Goal: Check status: Check status

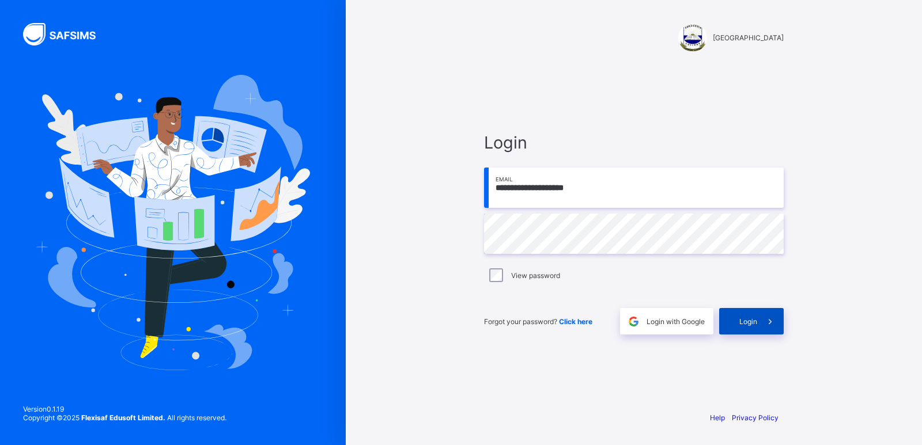
click at [748, 320] on span "Login" at bounding box center [748, 321] width 18 height 9
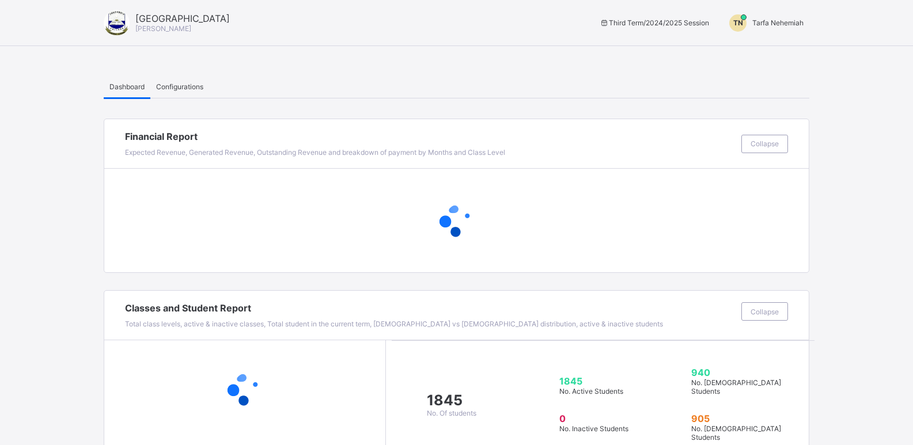
click at [778, 21] on span "Tarfa Nehemiah" at bounding box center [777, 22] width 51 height 9
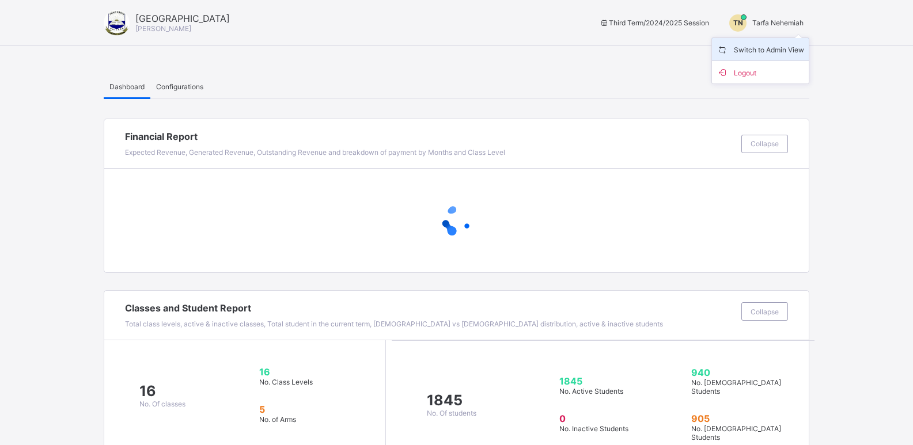
click at [759, 51] on span "Switch to Admin View" at bounding box center [761, 49] width 88 height 13
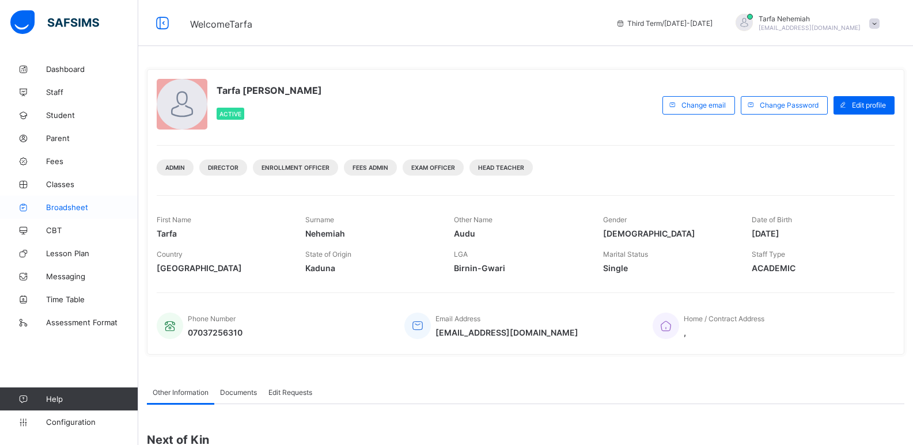
click at [66, 206] on span "Broadsheet" at bounding box center [92, 207] width 92 height 9
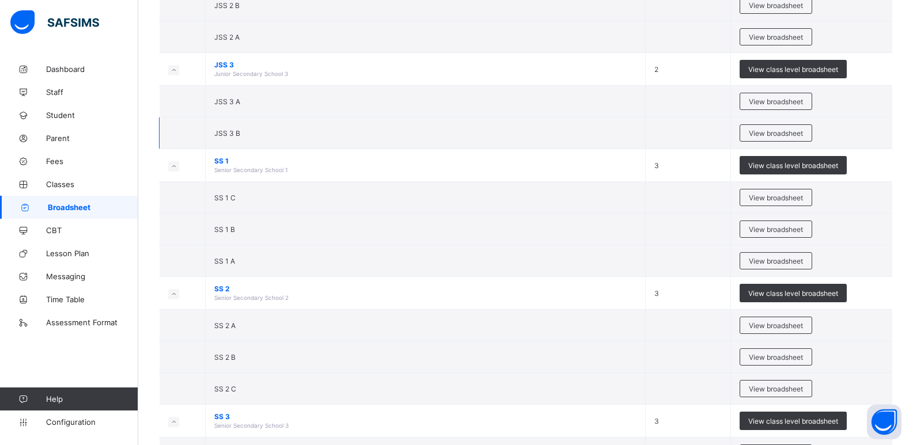
scroll to position [346, 0]
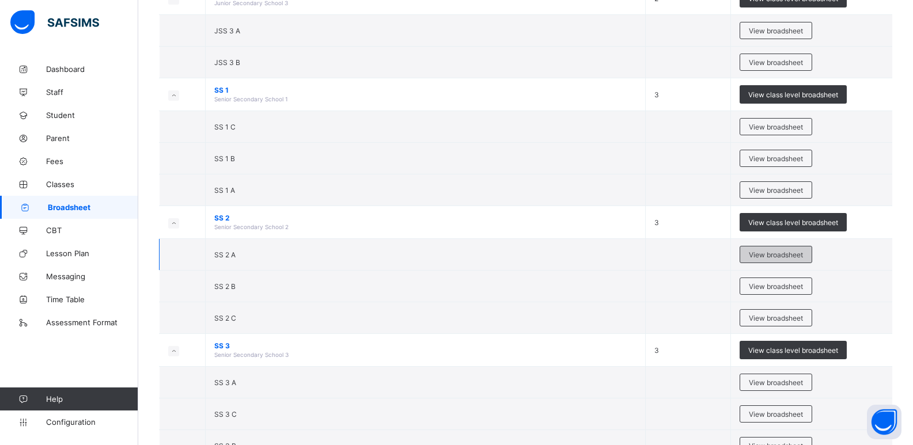
click at [770, 255] on span "View broadsheet" at bounding box center [776, 255] width 54 height 9
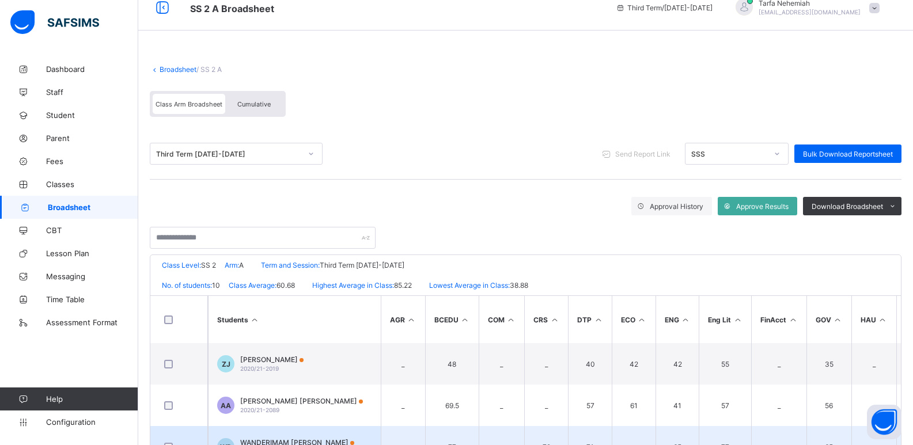
scroll to position [5, 0]
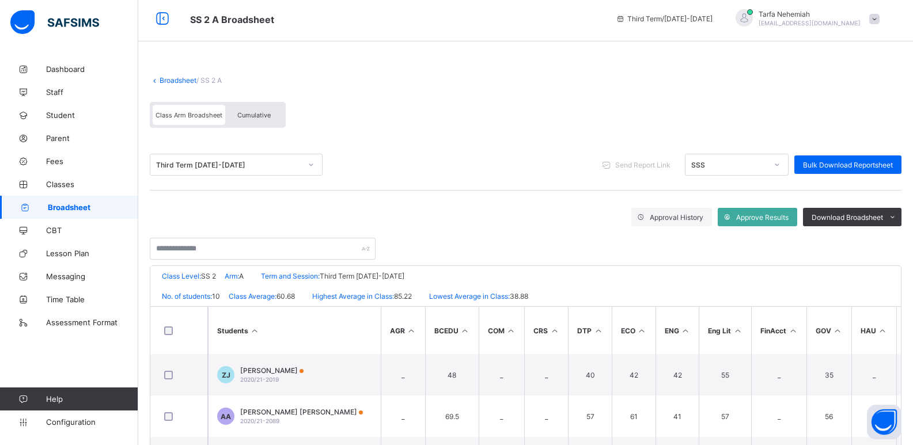
click at [164, 80] on link "Broadsheet" at bounding box center [178, 80] width 37 height 9
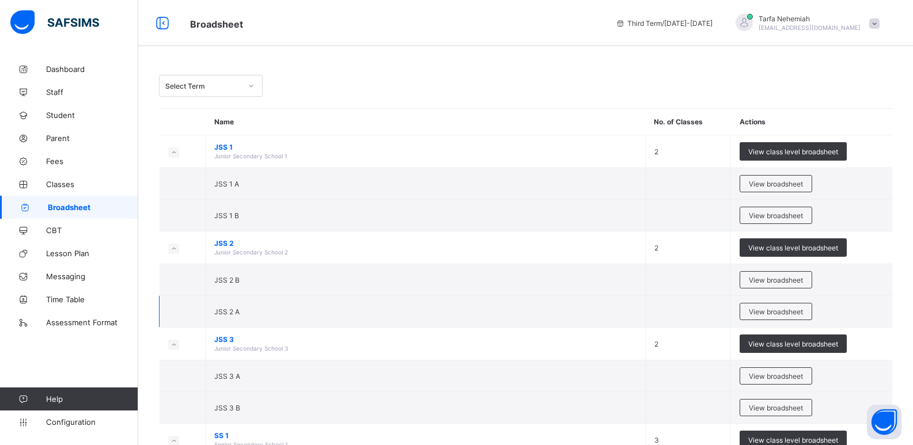
scroll to position [288, 0]
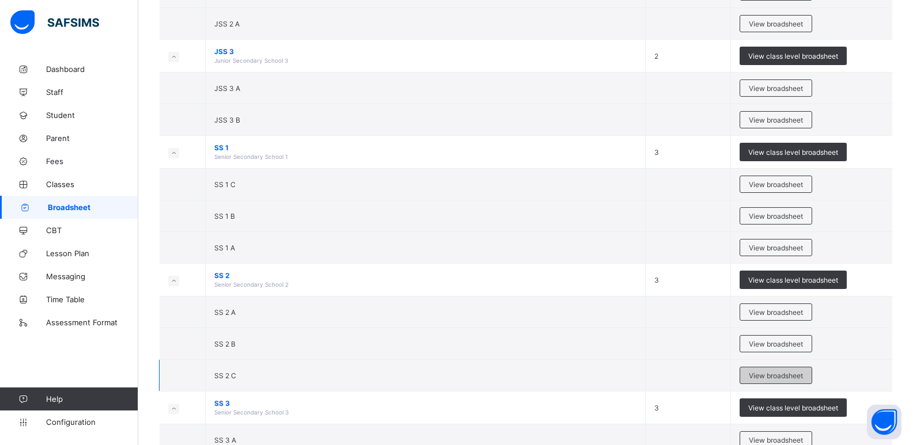
click at [778, 374] on span "View broadsheet" at bounding box center [776, 376] width 54 height 9
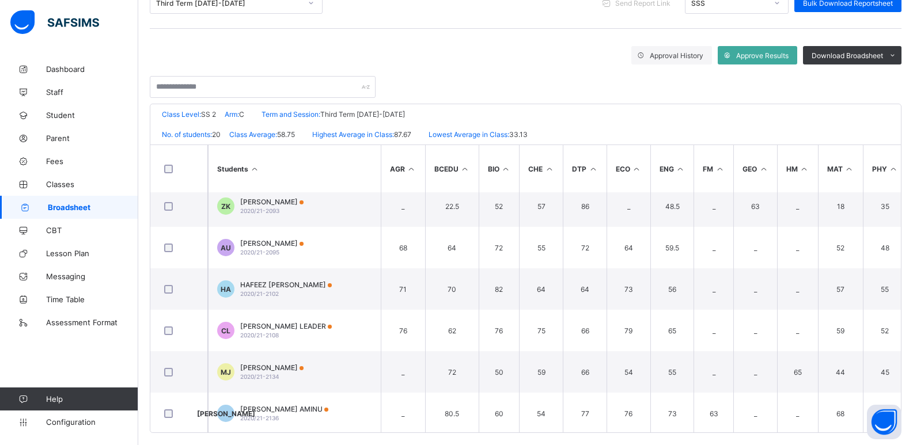
scroll to position [177, 0]
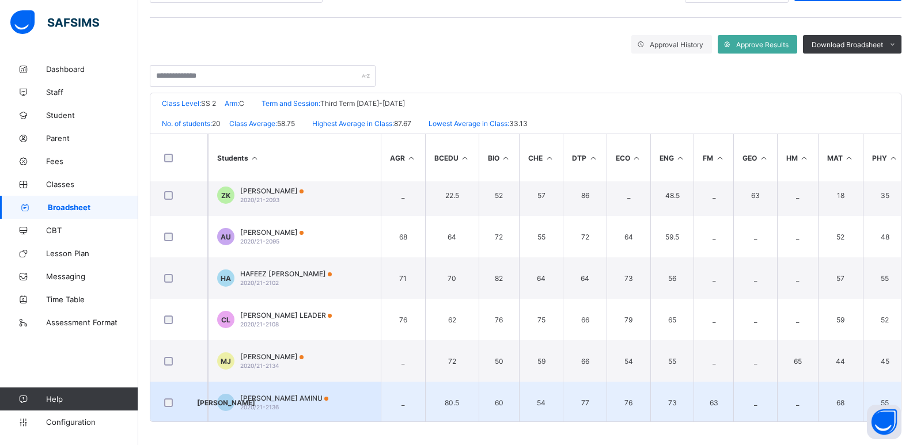
click at [298, 400] on span "JAHWAD IKEOLUWA AMINU" at bounding box center [284, 398] width 88 height 9
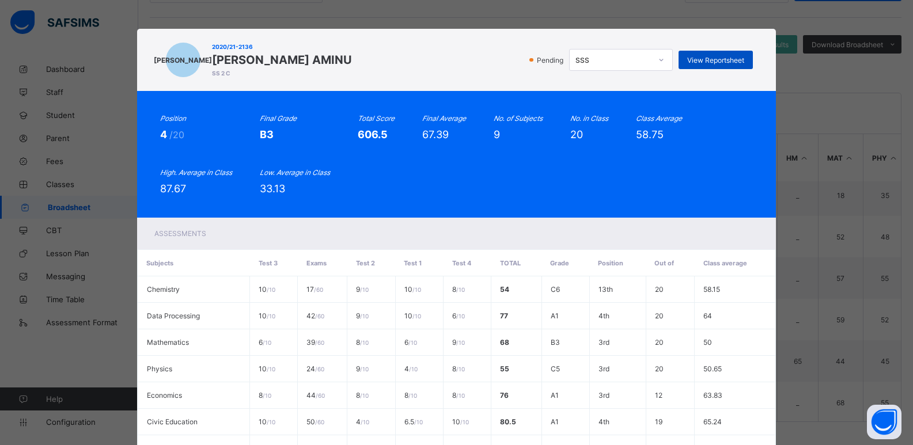
click at [707, 64] on span "View Reportsheet" at bounding box center [715, 60] width 57 height 9
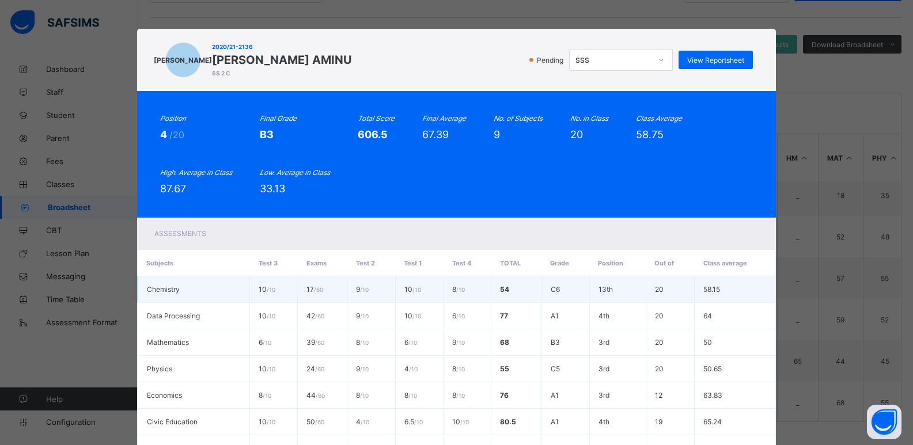
scroll to position [182, 0]
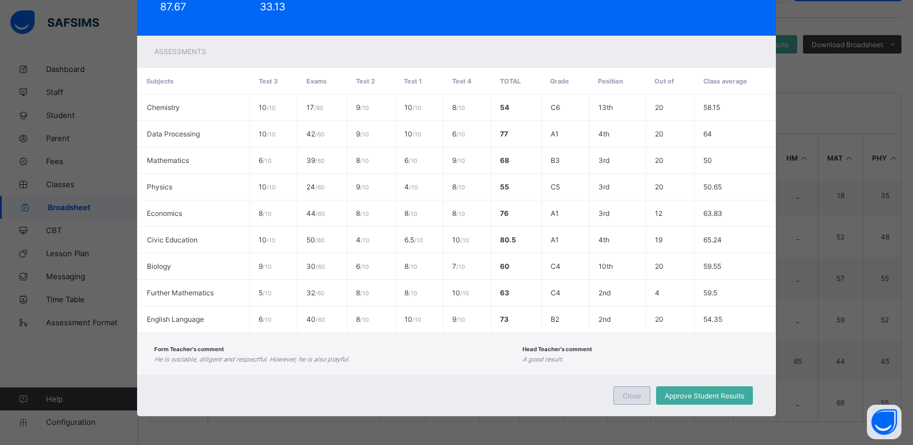
click at [623, 400] on div "Close" at bounding box center [632, 396] width 37 height 18
